Goal: Task Accomplishment & Management: Use online tool/utility

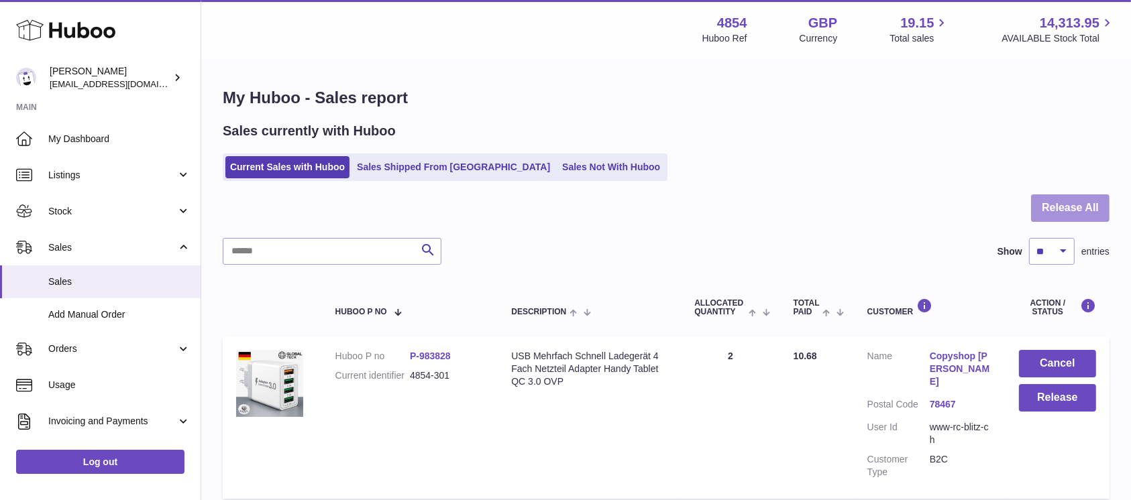
click at [1090, 214] on button "Release All" at bounding box center [1070, 207] width 78 height 27
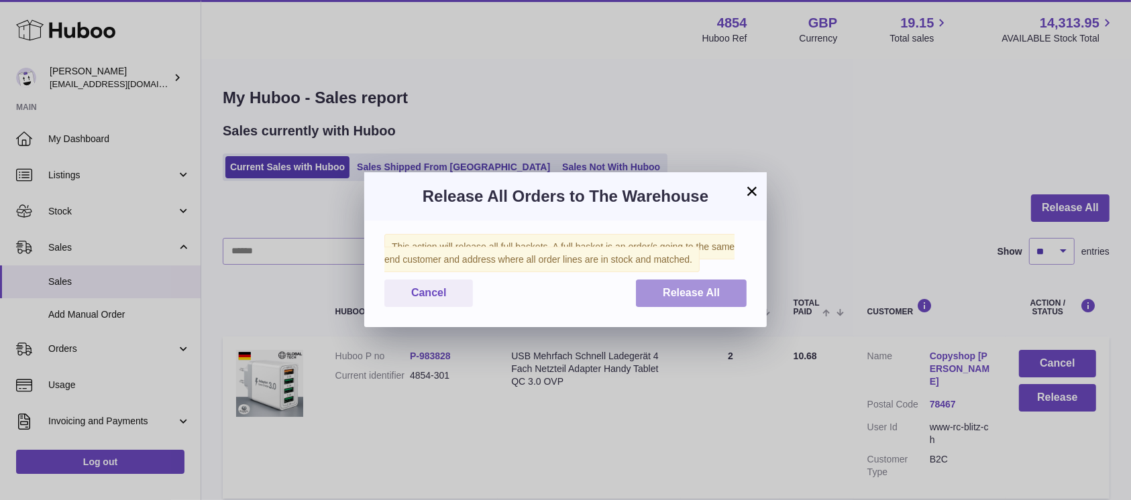
click at [693, 297] on span "Release All" at bounding box center [691, 292] width 57 height 11
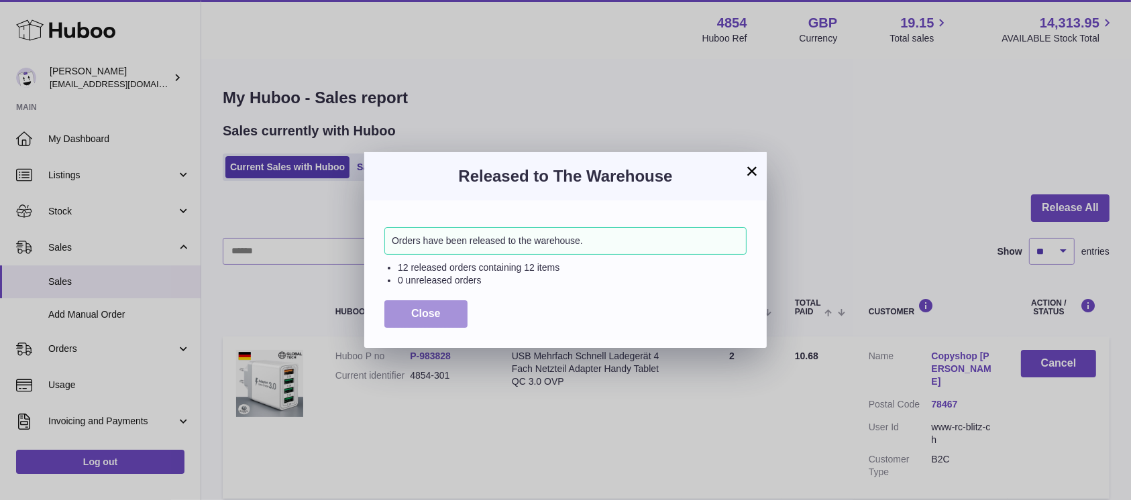
click at [416, 306] on button "Close" at bounding box center [425, 313] width 83 height 27
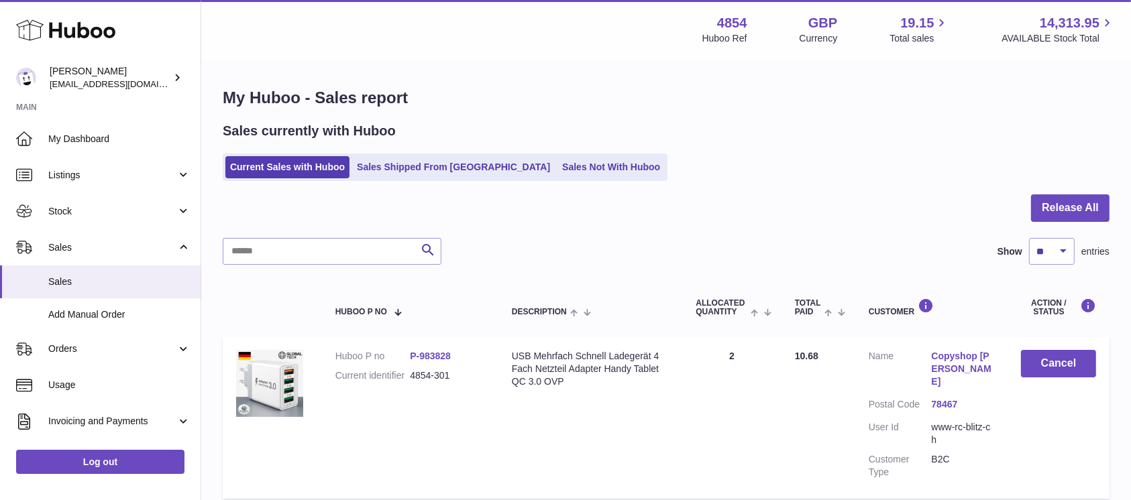
click at [568, 155] on ul "Current Sales with Huboo Sales Shipped From [GEOGRAPHIC_DATA] Sales Not With Hu…" at bounding box center [445, 167] width 445 height 27
click at [557, 168] on link "Sales Not With Huboo" at bounding box center [610, 167] width 107 height 22
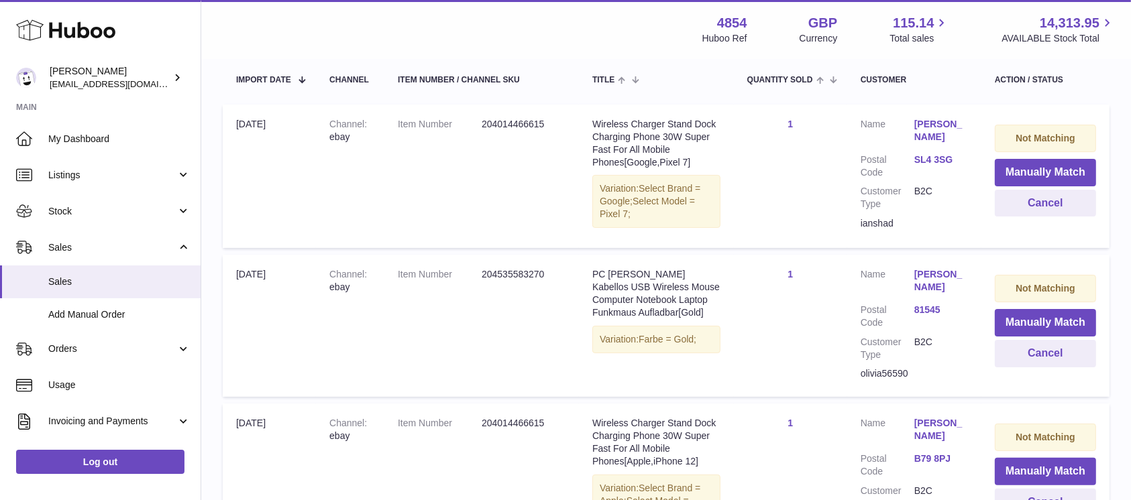
scroll to position [268, 0]
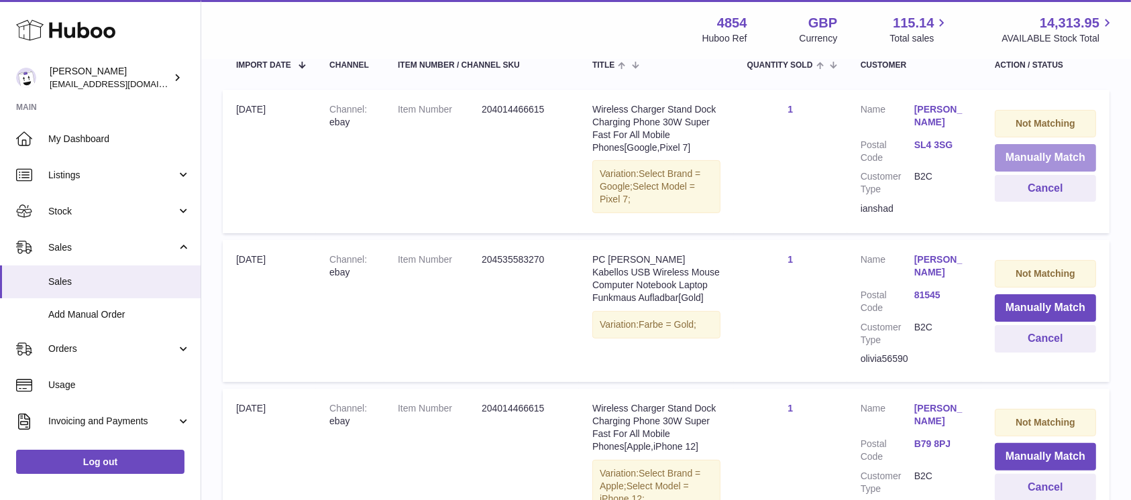
click at [1019, 157] on button "Manually Match" at bounding box center [1045, 157] width 101 height 27
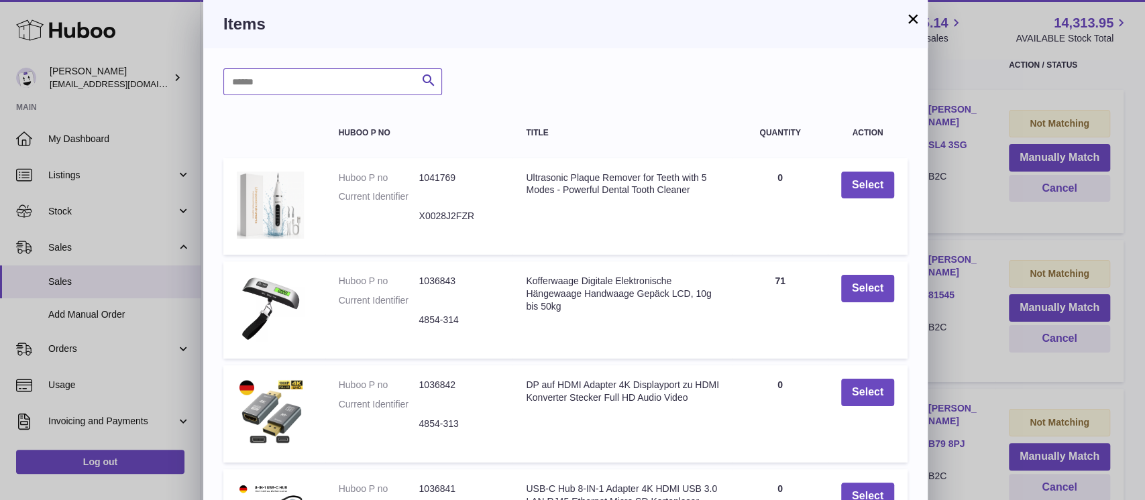
click at [391, 72] on input "text" at bounding box center [332, 81] width 219 height 27
type input "*****"
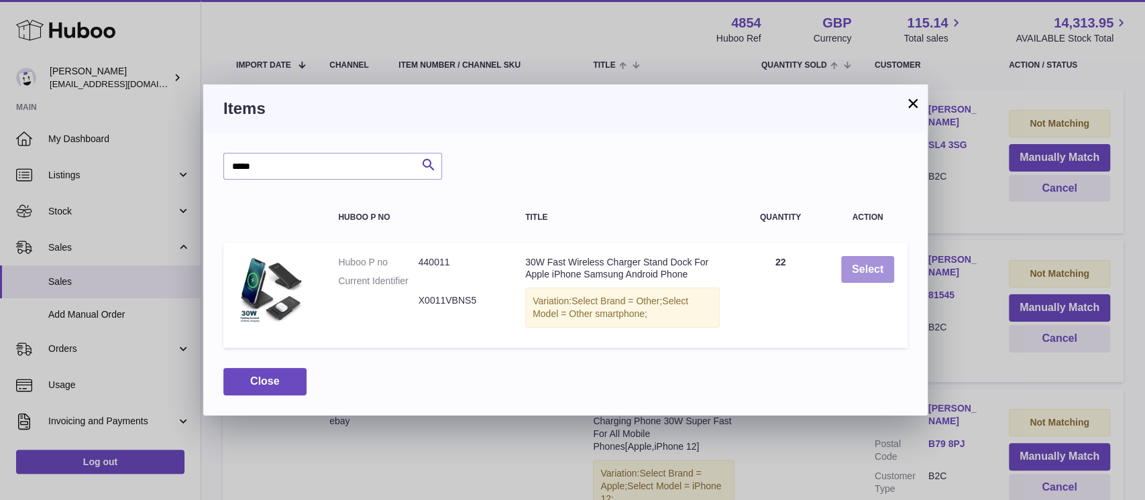
click at [862, 266] on button "Select" at bounding box center [867, 269] width 53 height 27
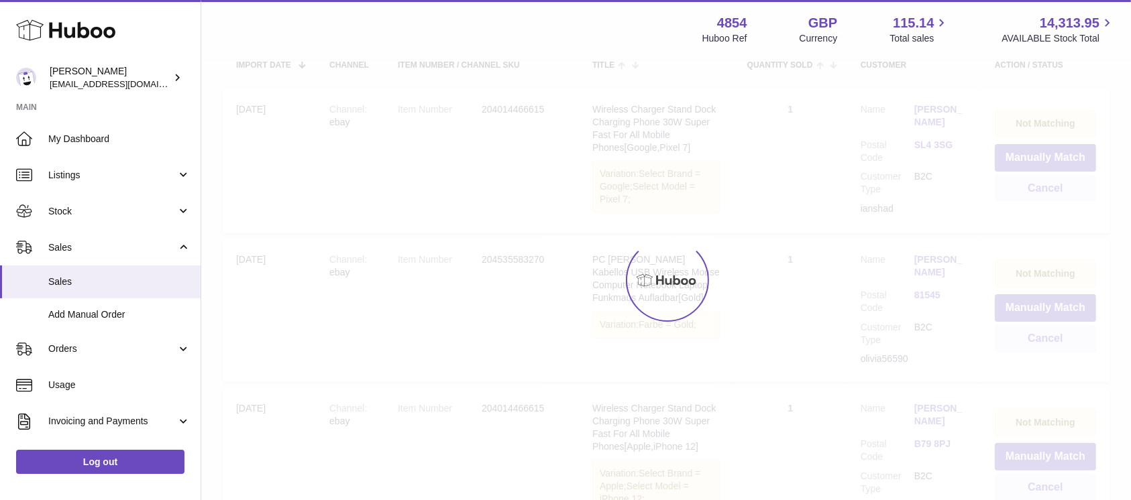
scroll to position [262, 0]
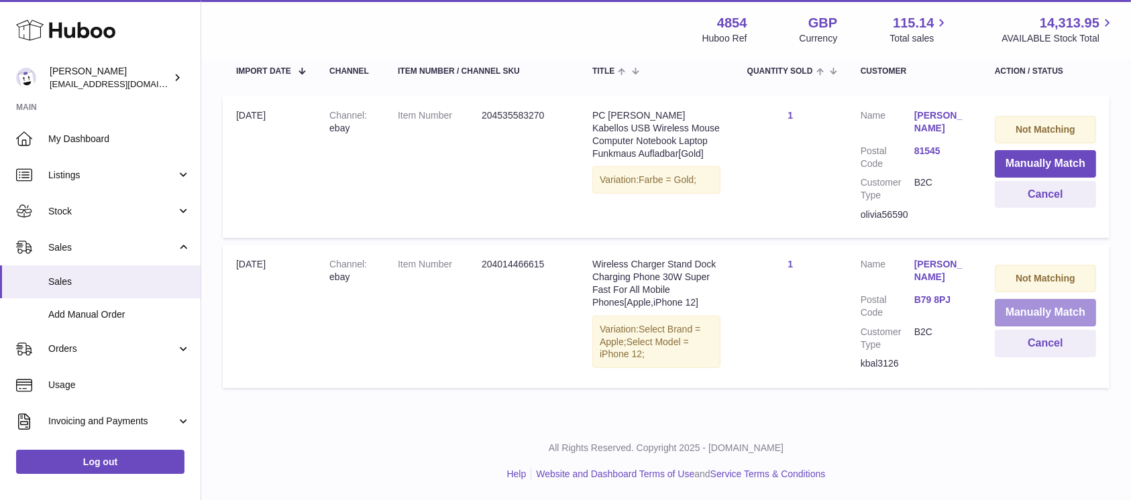
click at [1026, 313] on button "Manually Match" at bounding box center [1045, 312] width 101 height 27
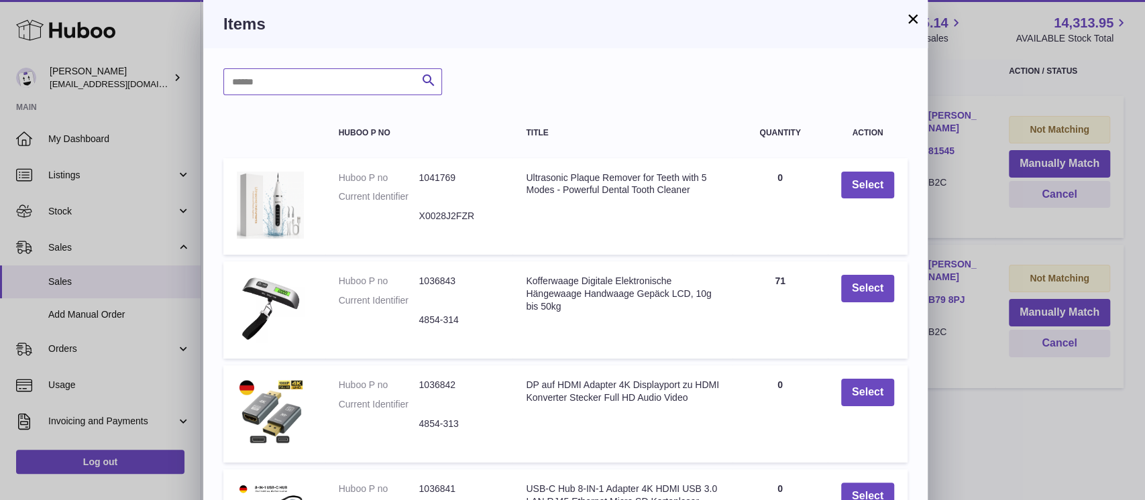
click at [294, 85] on input "text" at bounding box center [332, 81] width 219 height 27
type input "*****"
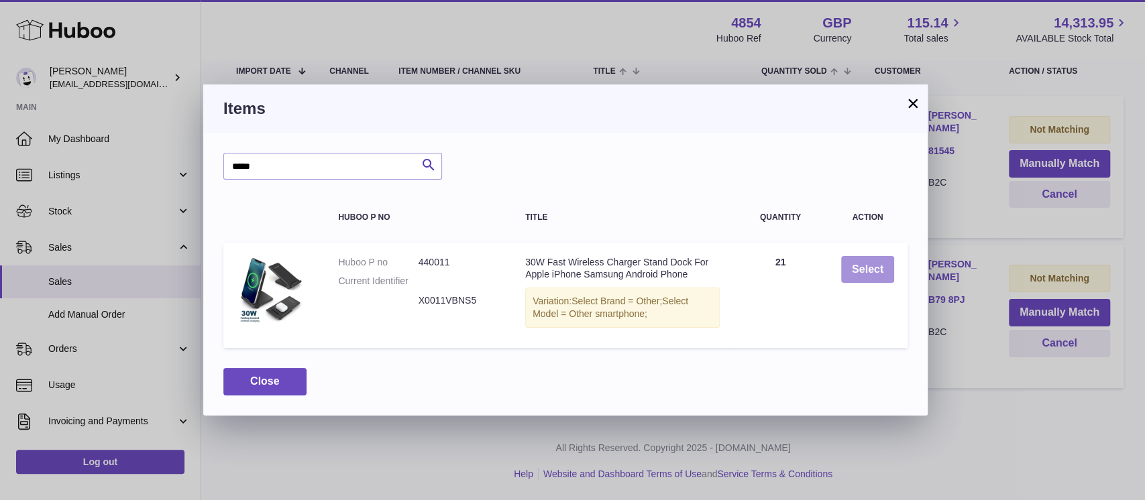
click at [849, 275] on button "Select" at bounding box center [867, 269] width 53 height 27
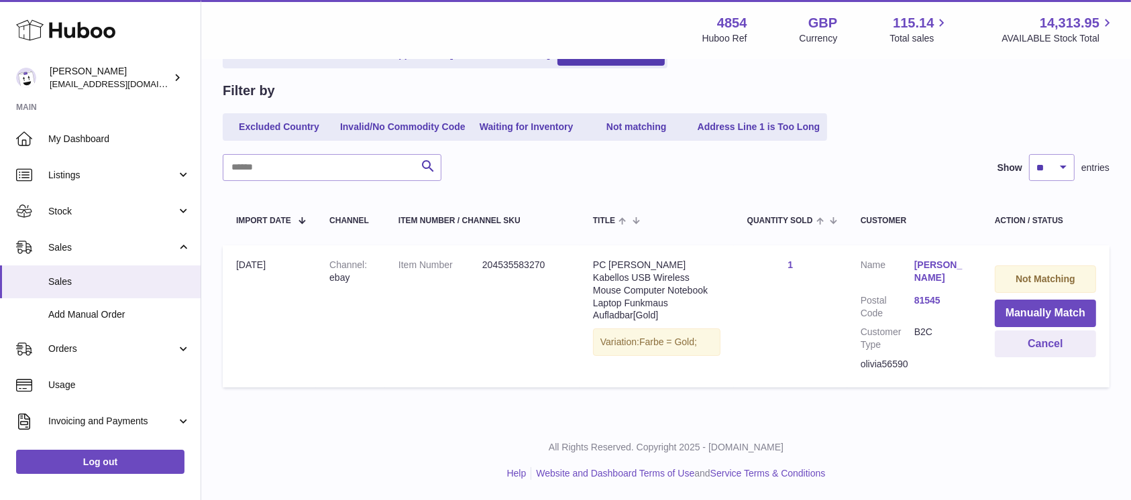
scroll to position [112, 0]
click at [1016, 313] on button "Manually Match" at bounding box center [1045, 313] width 101 height 27
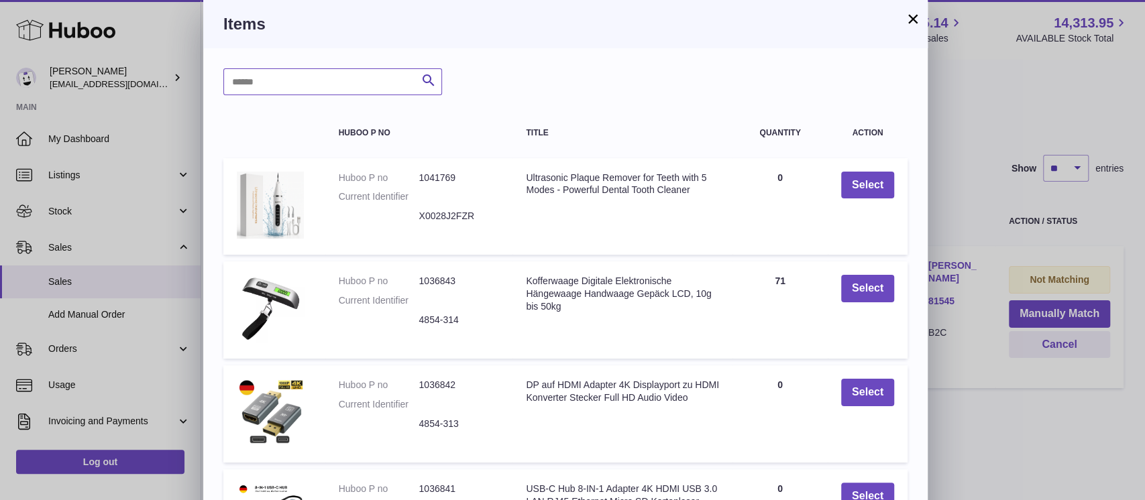
click at [325, 89] on input "text" at bounding box center [332, 81] width 219 height 27
type input "*****"
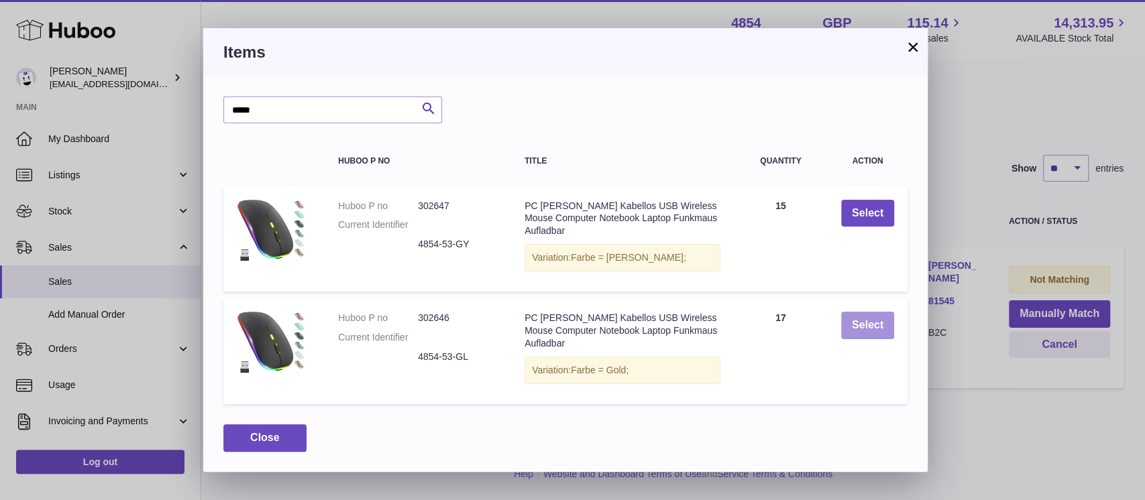
click at [874, 325] on button "Select" at bounding box center [867, 325] width 53 height 27
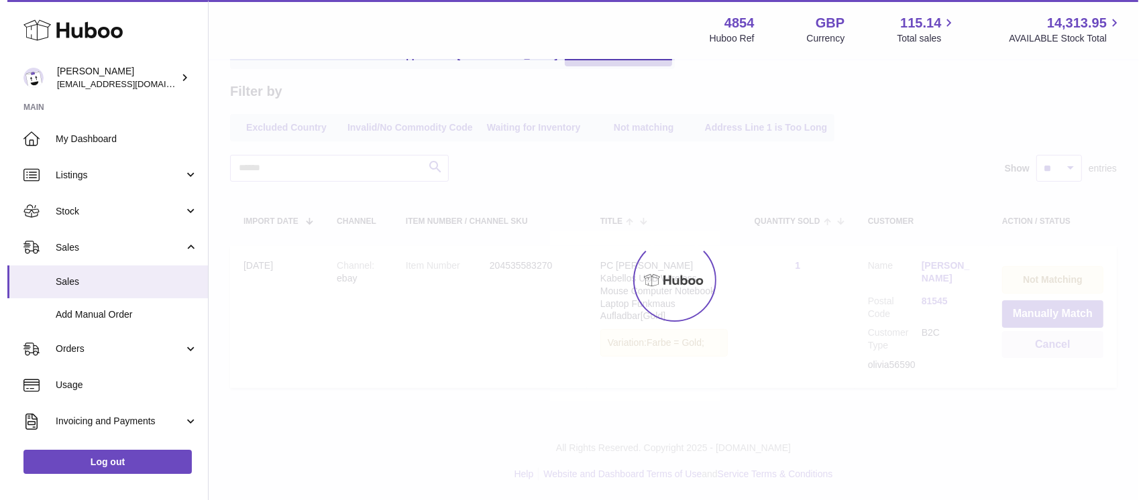
scroll to position [0, 0]
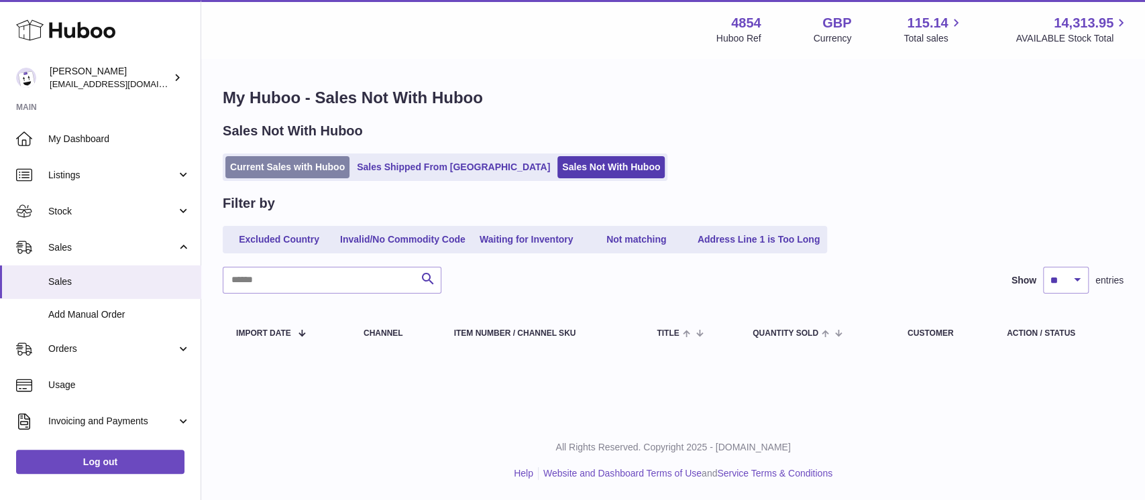
click at [294, 163] on link "Current Sales with Huboo" at bounding box center [287, 167] width 124 height 22
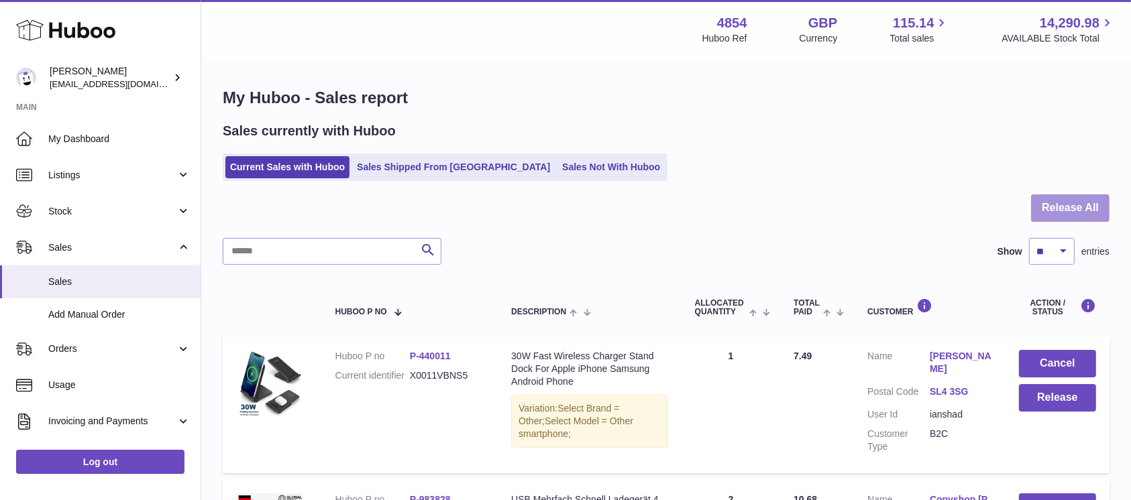
click at [1062, 206] on button "Release All" at bounding box center [1070, 207] width 78 height 27
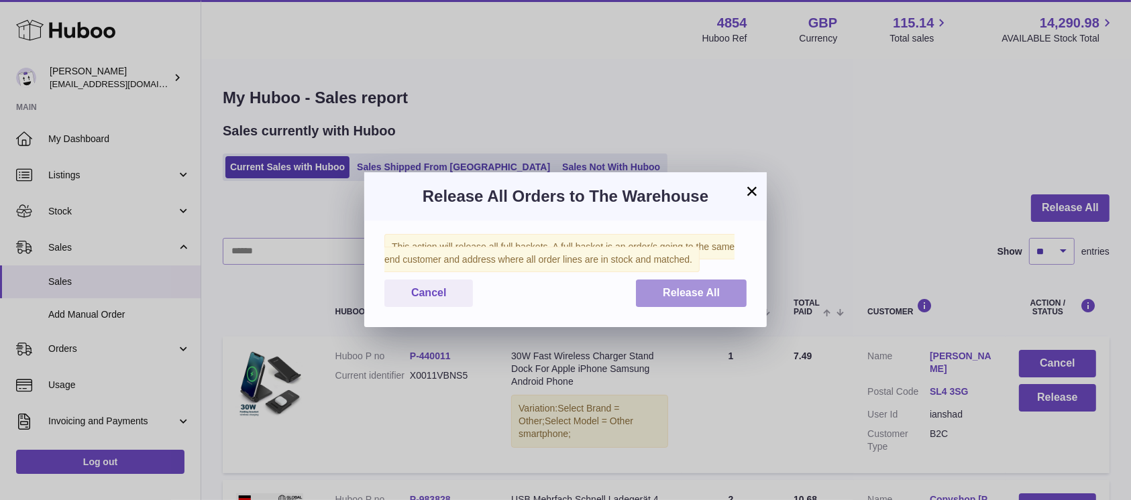
click at [664, 298] on span "Release All" at bounding box center [691, 292] width 57 height 11
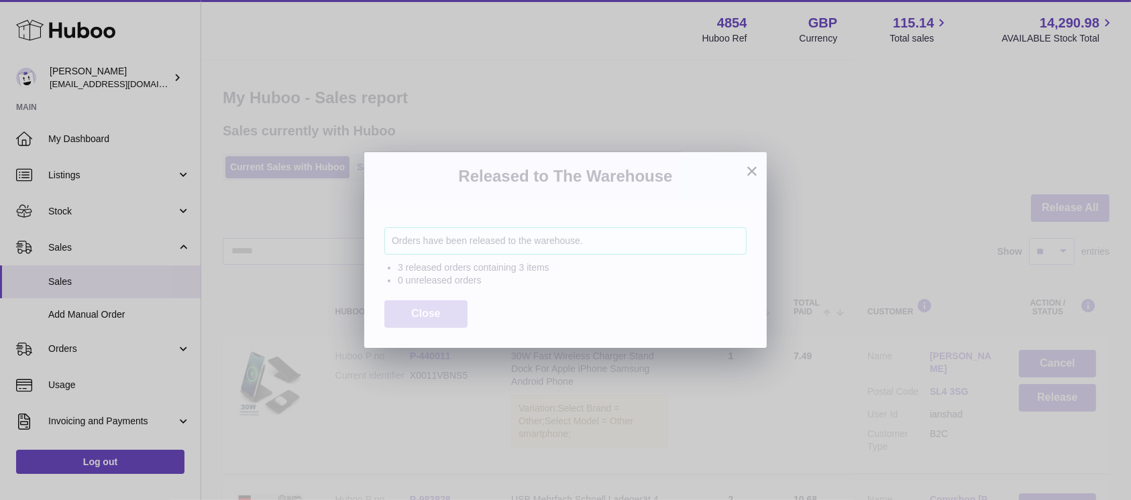
click at [425, 312] on span "Close" at bounding box center [426, 313] width 30 height 11
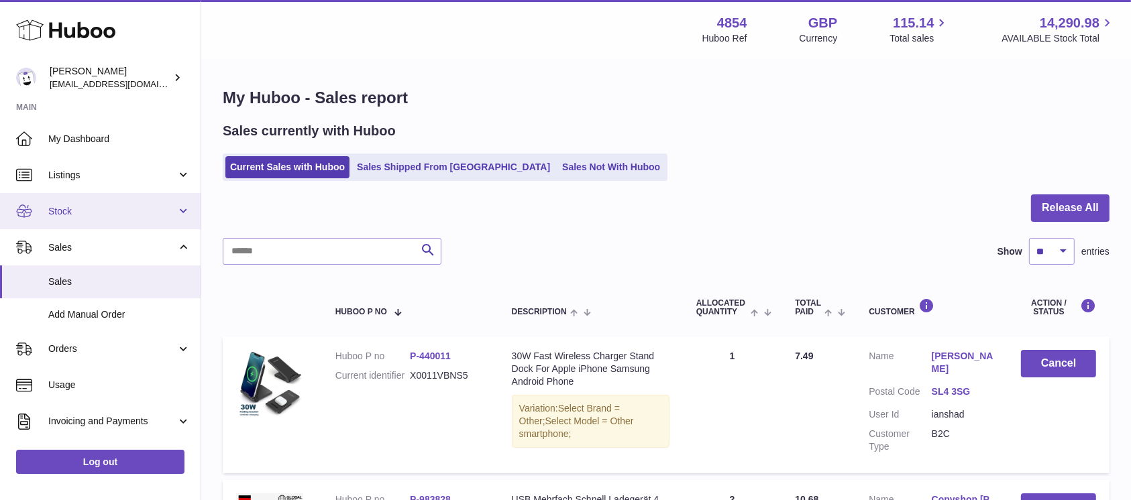
click at [144, 207] on span "Stock" at bounding box center [112, 211] width 128 height 13
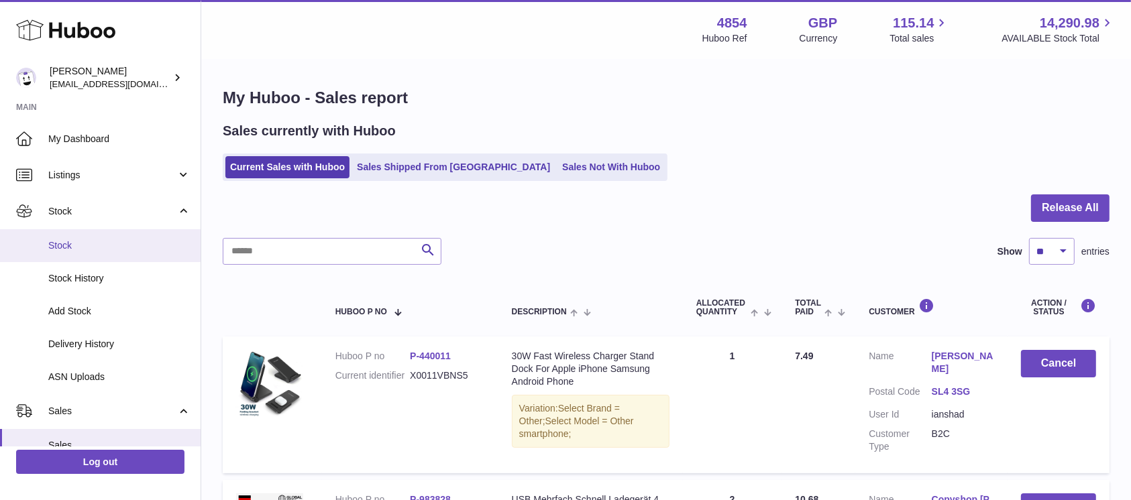
click at [125, 249] on span "Stock" at bounding box center [119, 245] width 142 height 13
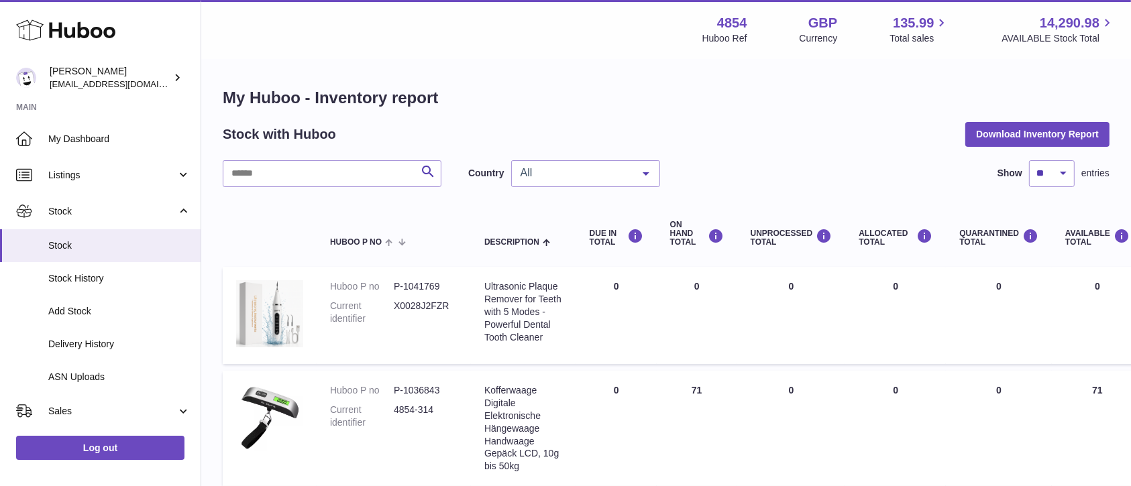
drag, startPoint x: 362, startPoint y: 154, endPoint x: 362, endPoint y: 174, distance: 20.1
click at [362, 174] on input "text" at bounding box center [332, 173] width 219 height 27
type input "****"
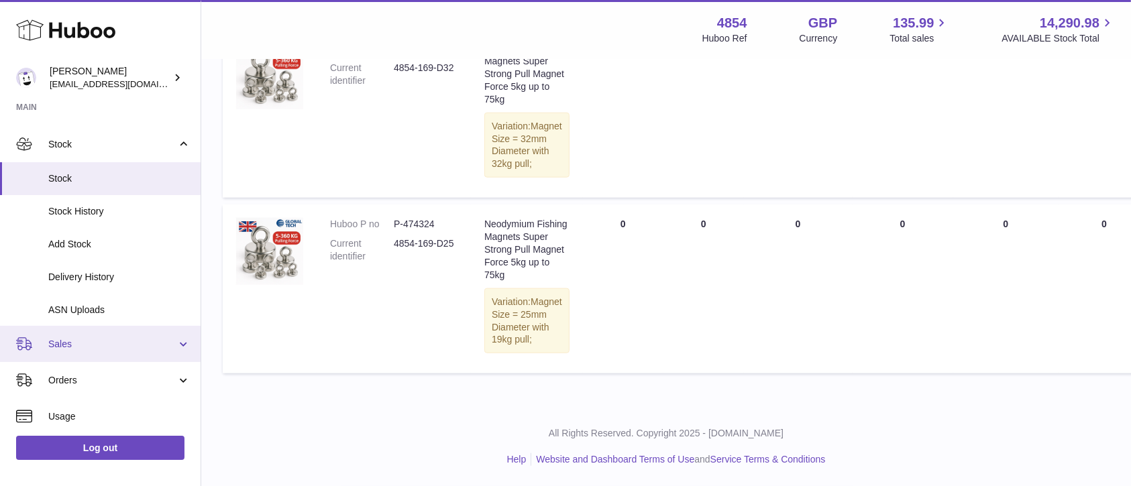
scroll to position [89, 0]
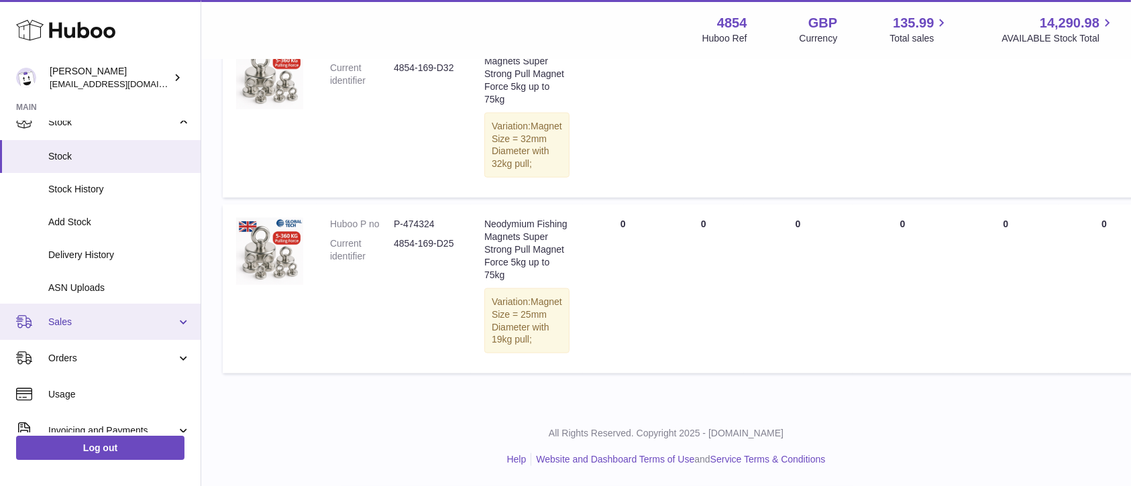
click at [147, 325] on span "Sales" at bounding box center [112, 322] width 128 height 13
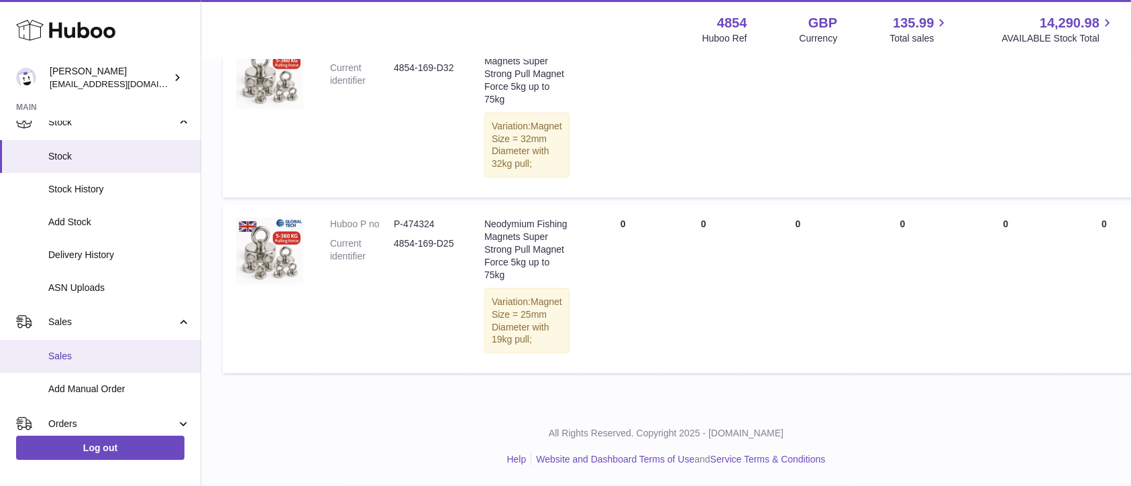
click at [129, 345] on link "Sales" at bounding box center [100, 356] width 201 height 33
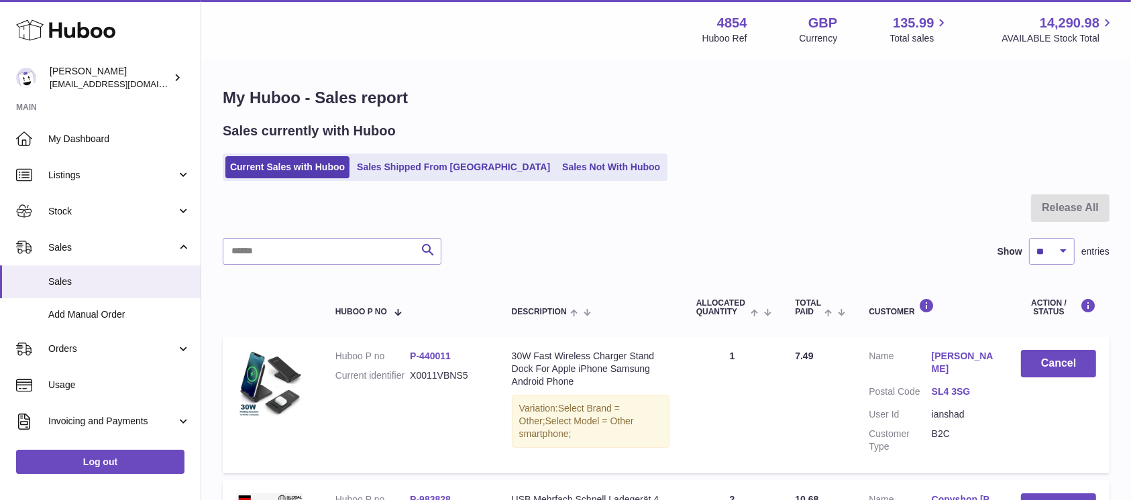
click at [587, 178] on link "Sales Not With Huboo" at bounding box center [610, 167] width 107 height 22
click at [577, 172] on link "Sales Not With Huboo" at bounding box center [610, 167] width 107 height 22
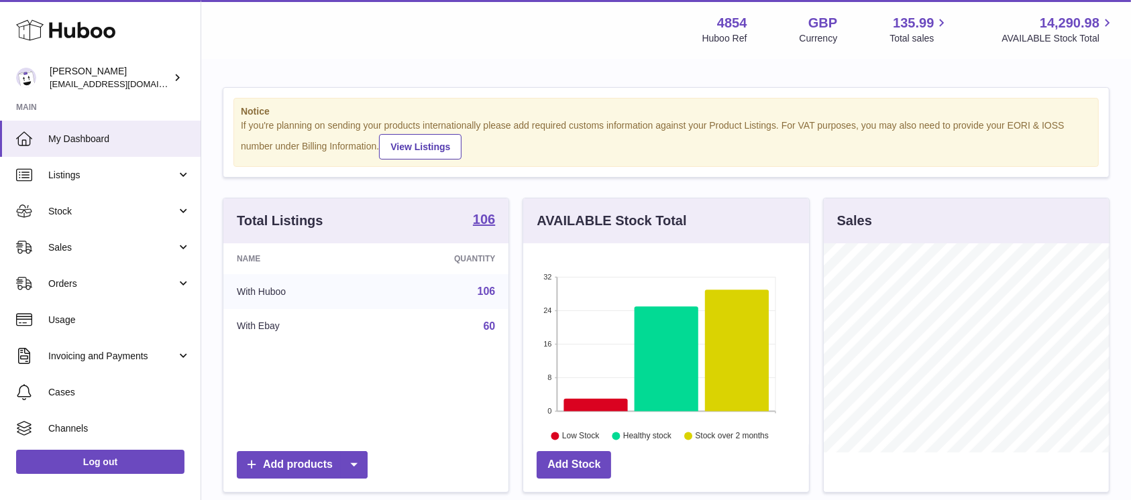
scroll to position [209, 285]
click at [167, 233] on link "Sales" at bounding box center [100, 247] width 201 height 36
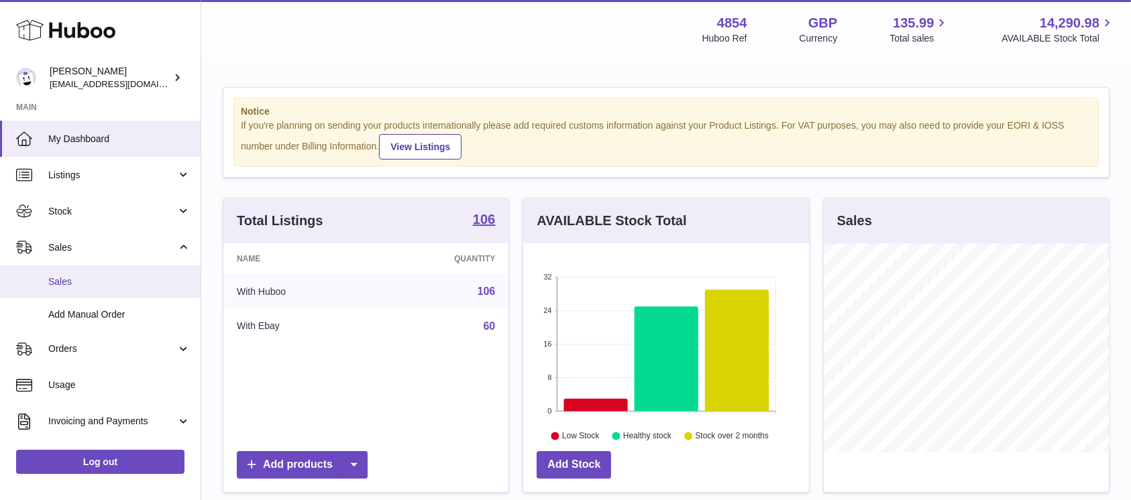
click at [129, 278] on span "Sales" at bounding box center [119, 282] width 142 height 13
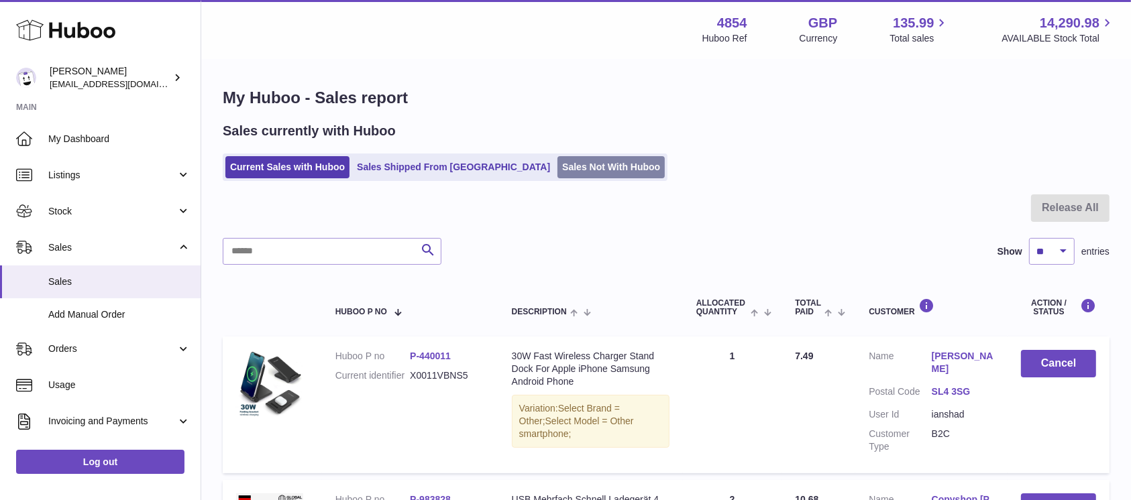
click at [557, 166] on link "Sales Not With Huboo" at bounding box center [610, 167] width 107 height 22
